Goal: Transaction & Acquisition: Subscribe to service/newsletter

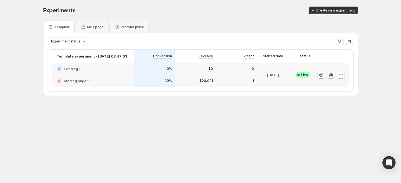
click at [344, 71] on div at bounding box center [341, 75] width 8 height 8
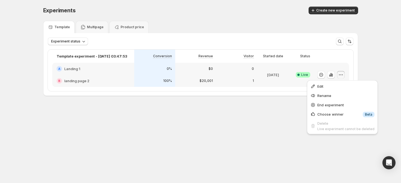
click at [342, 71] on button "button" at bounding box center [341, 75] width 8 height 8
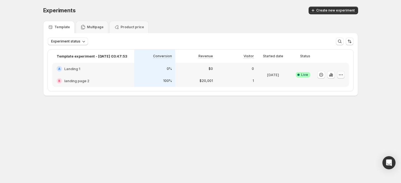
click at [342, 71] on button "button" at bounding box center [341, 75] width 8 height 8
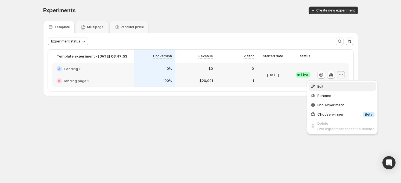
click at [328, 86] on span "Edit" at bounding box center [346, 85] width 57 height 5
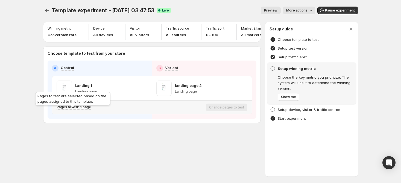
click at [69, 109] on p "Pages to test: 1 page" at bounding box center [74, 107] width 34 height 4
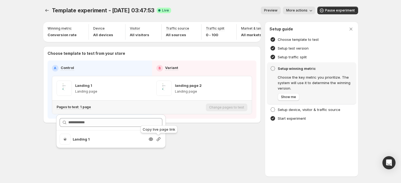
click at [157, 141] on icon "button" at bounding box center [158, 138] width 5 height 5
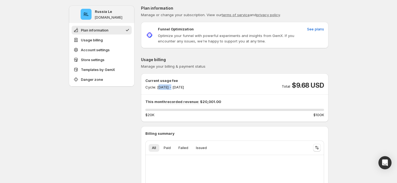
drag, startPoint x: 160, startPoint y: 86, endPoint x: 170, endPoint y: 88, distance: 10.3
click at [171, 87] on p "Cycle: Oct 11, 2025 - Oct 31, 2025" at bounding box center [165, 86] width 39 height 5
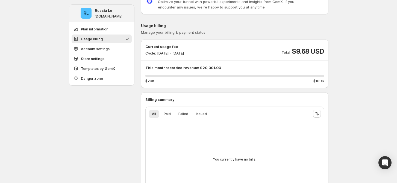
scroll to position [36, 0]
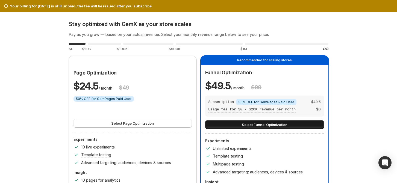
click at [254, 123] on span "Select Funnel Optimization" at bounding box center [265, 124] width 46 height 5
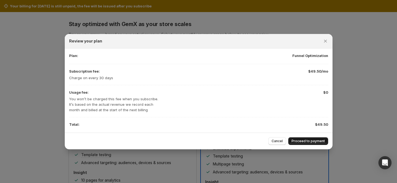
click at [304, 141] on span "Proceed to payment" at bounding box center [308, 141] width 33 height 4
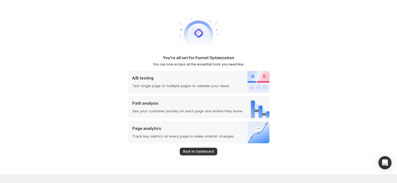
scroll to position [11, 0]
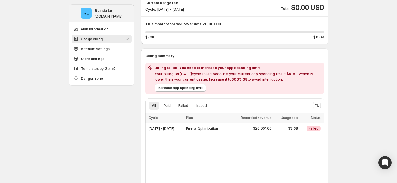
scroll to position [85, 0]
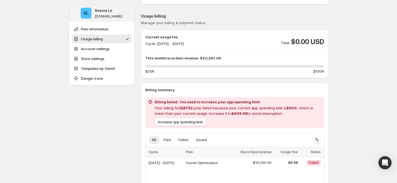
scroll to position [48, 0]
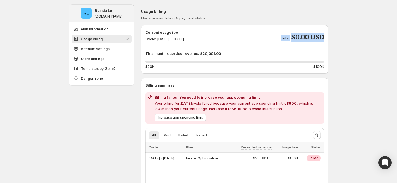
drag, startPoint x: 276, startPoint y: 34, endPoint x: 335, endPoint y: 33, distance: 59.1
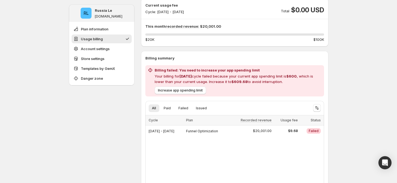
scroll to position [85, 0]
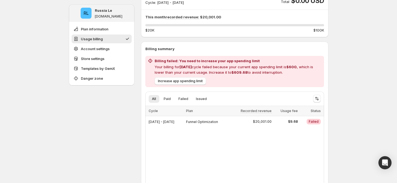
click at [185, 84] on button "Increase app spending limit" at bounding box center [180, 81] width 51 height 8
click at [188, 79] on span "Increase app spending limit" at bounding box center [180, 81] width 45 height 4
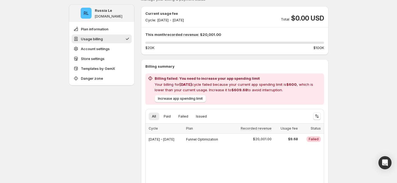
scroll to position [73, 0]
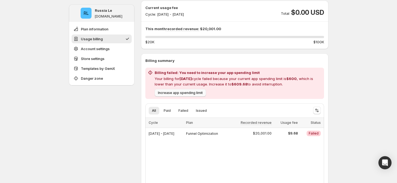
click at [201, 91] on span "Increase app spending limit" at bounding box center [180, 93] width 45 height 4
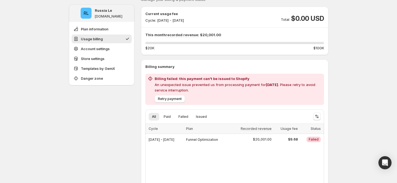
scroll to position [73, 0]
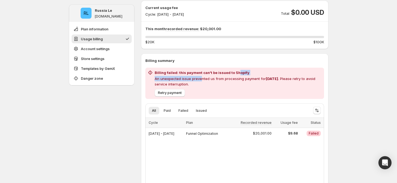
drag, startPoint x: 201, startPoint y: 75, endPoint x: 239, endPoint y: 75, distance: 37.2
click at [239, 75] on div "Billing failed: this payment can't be issued to Shopify An unexpected issue pre…" at bounding box center [238, 78] width 167 height 17
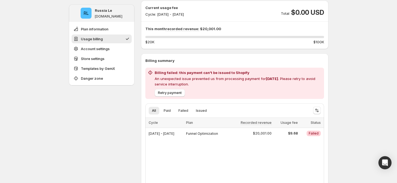
scroll to position [109, 0]
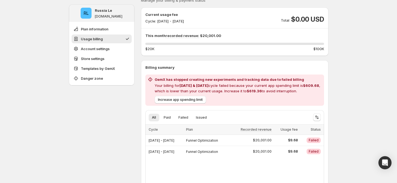
scroll to position [73, 0]
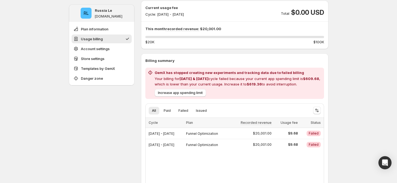
click at [201, 94] on span "Increase app spending limit" at bounding box center [180, 93] width 45 height 4
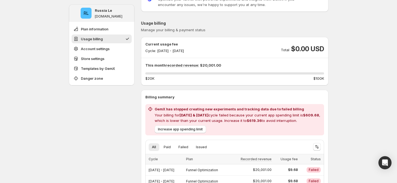
scroll to position [73, 0]
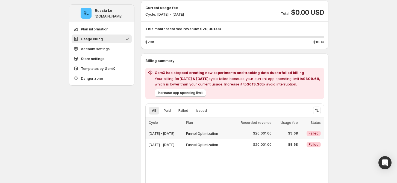
drag, startPoint x: 153, startPoint y: 133, endPoint x: 198, endPoint y: 133, distance: 44.3
click at [183, 133] on div "[DATE] - [DATE]" at bounding box center [166, 133] width 34 height 8
drag, startPoint x: 149, startPoint y: 146, endPoint x: 246, endPoint y: 149, distance: 98.0
click at [246, 149] on div "Loading items… Loading items… Cycle Plan Recorded revenue Usage fee Status Sele…" at bounding box center [235, 134] width 179 height 32
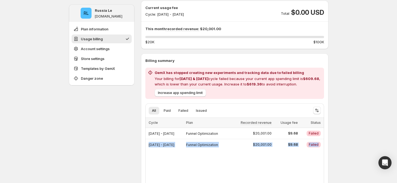
click at [181, 93] on span "Increase app spending limit" at bounding box center [180, 93] width 45 height 4
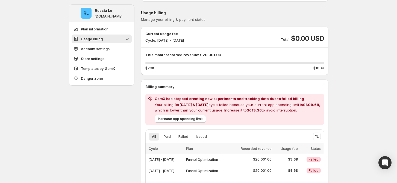
scroll to position [73, 0]
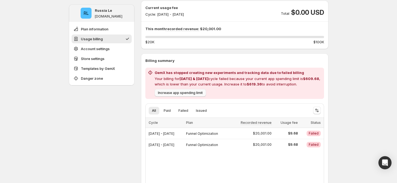
click at [187, 94] on span "Increase app spending limit" at bounding box center [180, 93] width 45 height 4
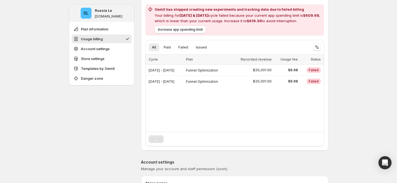
scroll to position [36, 0]
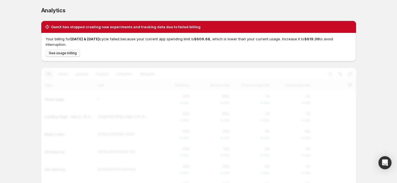
click at [73, 54] on span "See usage billing" at bounding box center [63, 53] width 28 height 4
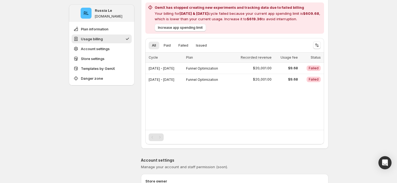
scroll to position [161, 0]
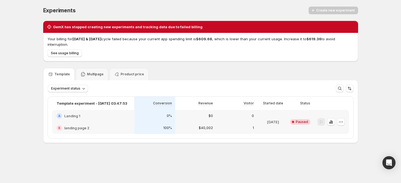
click at [166, 121] on div "0%" at bounding box center [154, 116] width 41 height 12
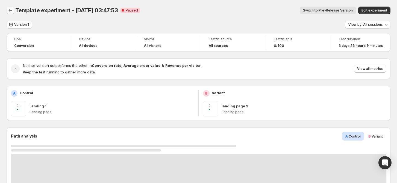
click at [11, 12] on icon "Back" at bounding box center [10, 10] width 5 height 5
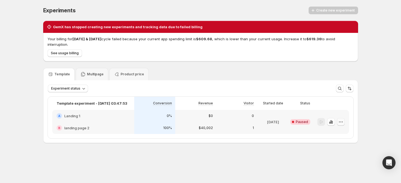
click at [339, 121] on icon "button" at bounding box center [340, 121] width 5 height 5
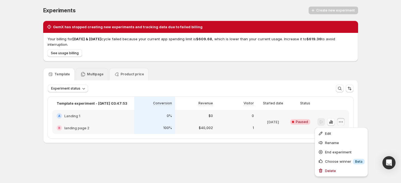
click at [94, 71] on div "Multipage" at bounding box center [92, 74] width 33 height 12
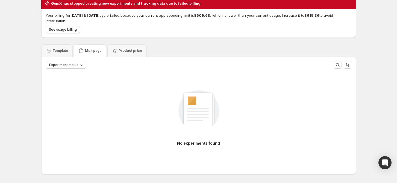
scroll to position [44, 0]
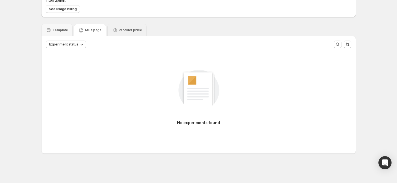
click at [127, 30] on p "Product price" at bounding box center [131, 30] width 24 height 4
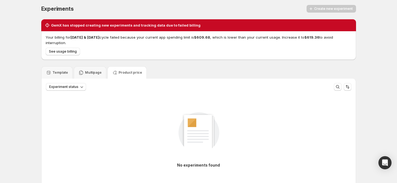
scroll to position [0, 0]
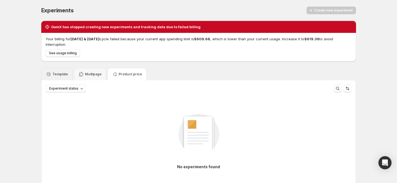
click at [56, 74] on p "Template" at bounding box center [61, 74] width 16 height 4
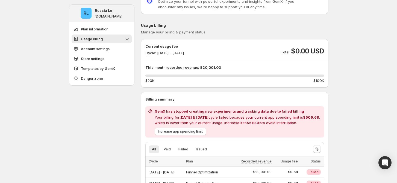
scroll to position [36, 0]
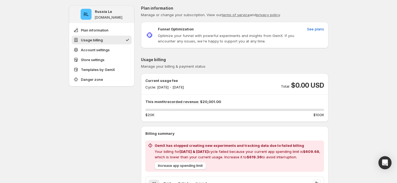
scroll to position [73, 0]
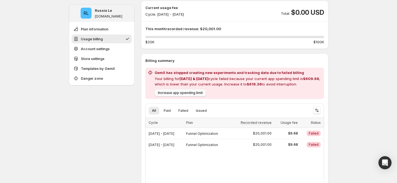
click at [194, 94] on span "Increase app spending limit" at bounding box center [180, 93] width 45 height 4
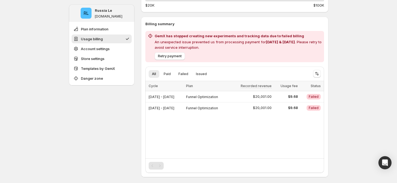
scroll to position [73, 0]
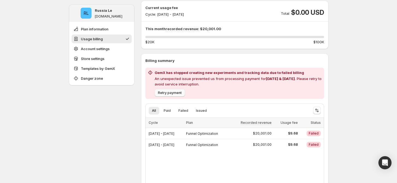
click at [176, 92] on span "Retry payment" at bounding box center [170, 93] width 24 height 4
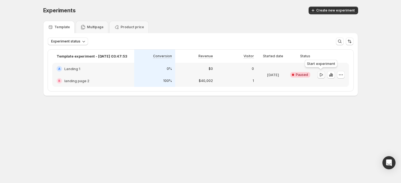
click at [322, 77] on button "button" at bounding box center [322, 75] width 8 height 8
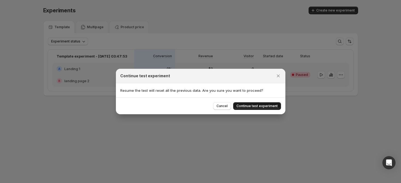
click at [264, 108] on button "Continue test experiment" at bounding box center [257, 106] width 48 height 8
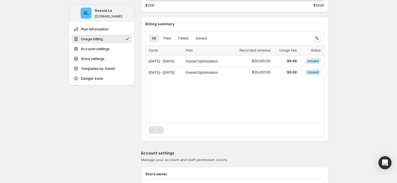
scroll to position [73, 0]
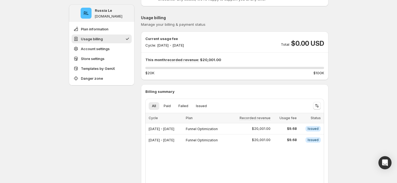
scroll to position [73, 0]
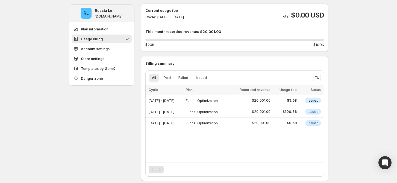
scroll to position [73, 0]
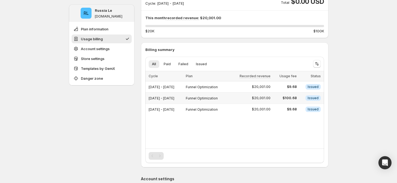
scroll to position [73, 0]
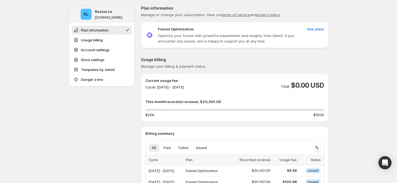
scroll to position [73, 0]
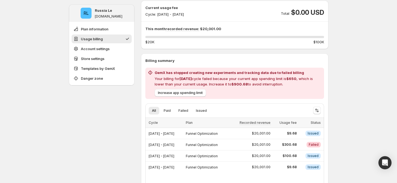
scroll to position [109, 0]
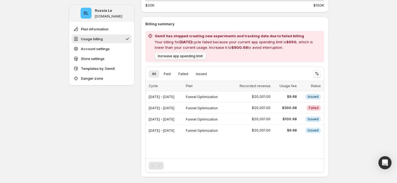
click at [177, 56] on span "Increase app spending limit" at bounding box center [180, 56] width 45 height 4
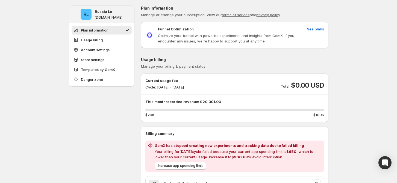
scroll to position [36, 0]
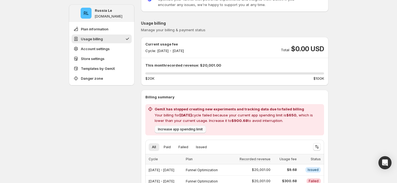
click at [187, 126] on button "Increase app spending limit" at bounding box center [180, 129] width 51 height 8
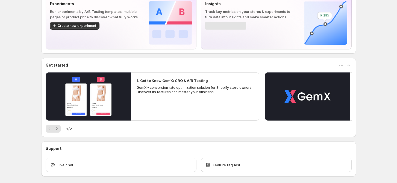
scroll to position [61, 0]
